Goal: Information Seeking & Learning: Understand process/instructions

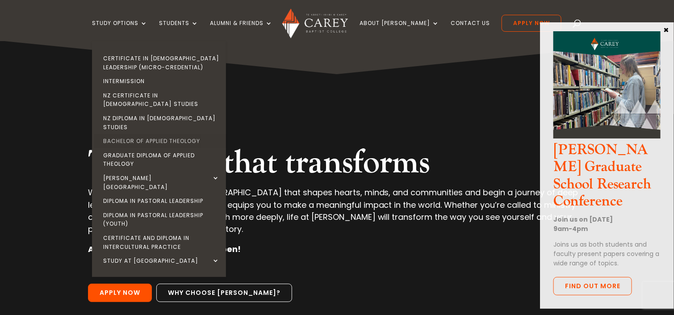
click at [151, 134] on link "Bachelor of Applied Theology" at bounding box center [161, 141] width 134 height 14
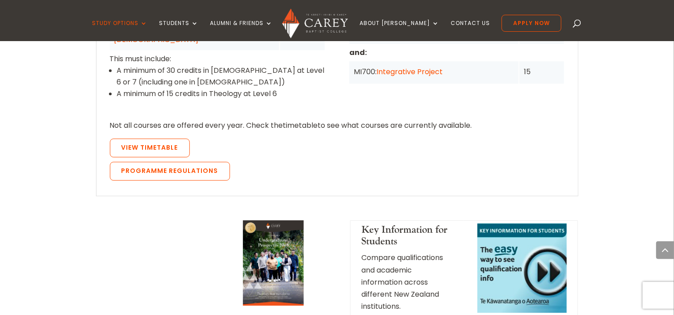
scroll to position [938, 0]
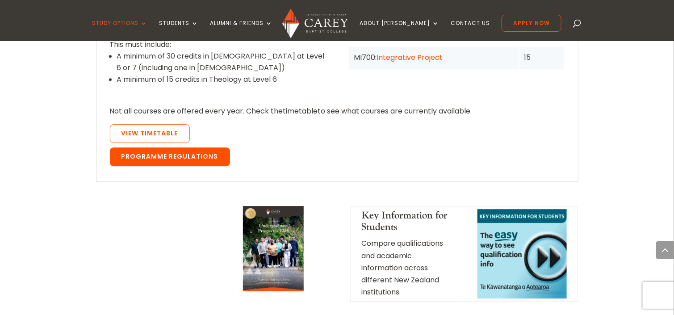
click at [161, 147] on link "Programme Regulations" at bounding box center [170, 156] width 120 height 19
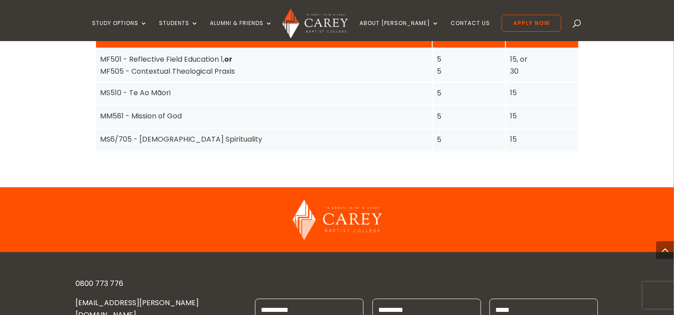
scroll to position [1875, 0]
